Goal: Navigation & Orientation: Find specific page/section

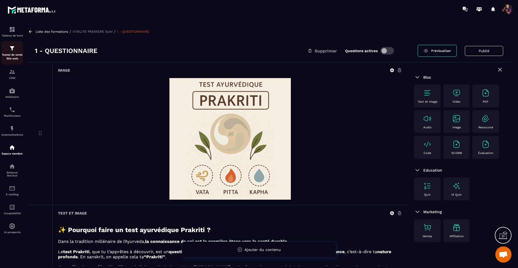
click at [10, 50] on img at bounding box center [12, 48] width 6 height 6
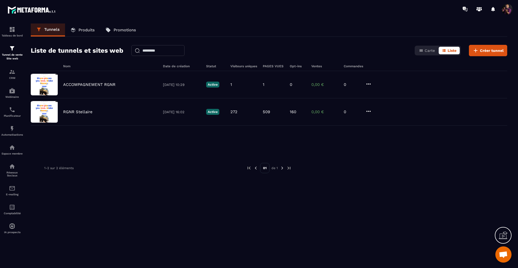
click at [81, 32] on p "Produits" at bounding box center [86, 30] width 16 height 5
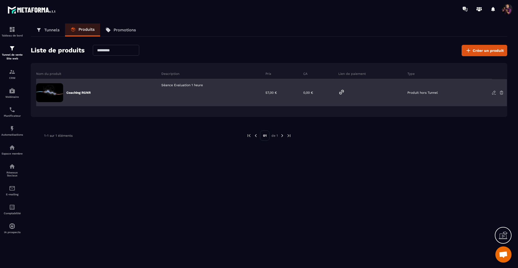
click at [341, 91] on icon at bounding box center [341, 92] width 6 height 6
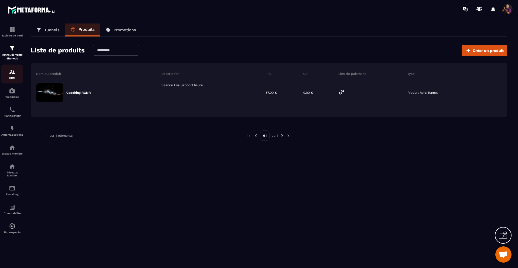
click at [15, 75] on div "CRM" at bounding box center [12, 74] width 22 height 11
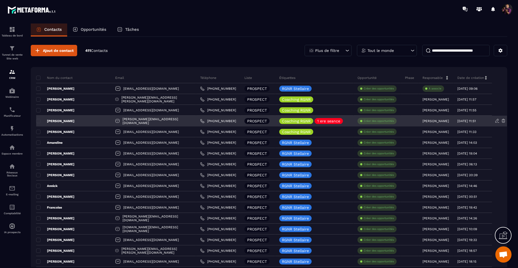
click at [56, 121] on p "[PERSON_NAME]" at bounding box center [55, 121] width 38 height 4
